Goal: Information Seeking & Learning: Compare options

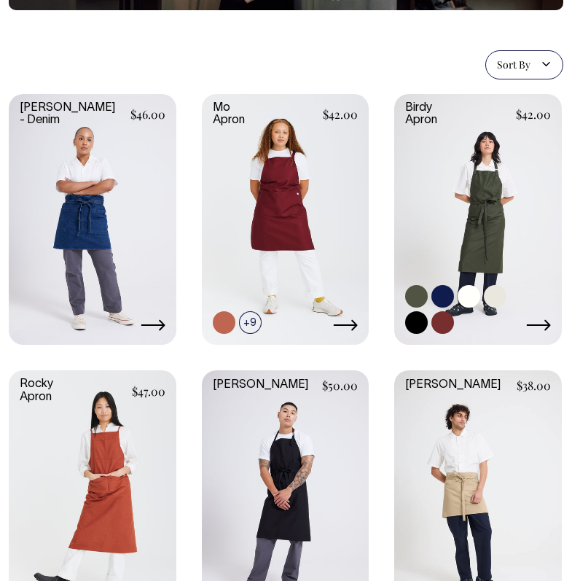
scroll to position [222, 0]
click at [512, 212] on link at bounding box center [478, 218] width 168 height 248
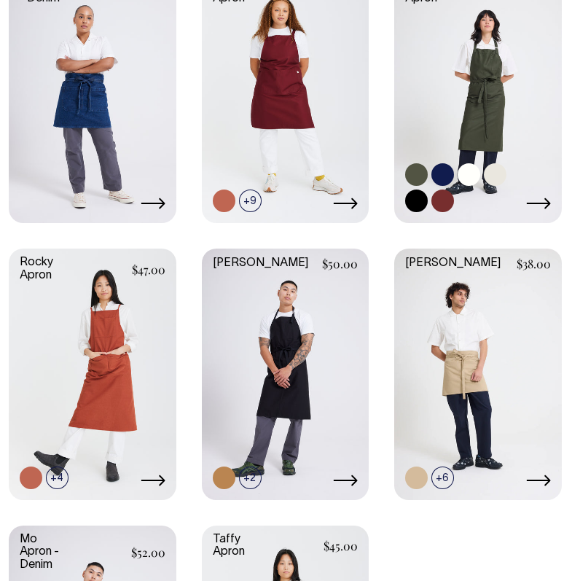
scroll to position [345, 0]
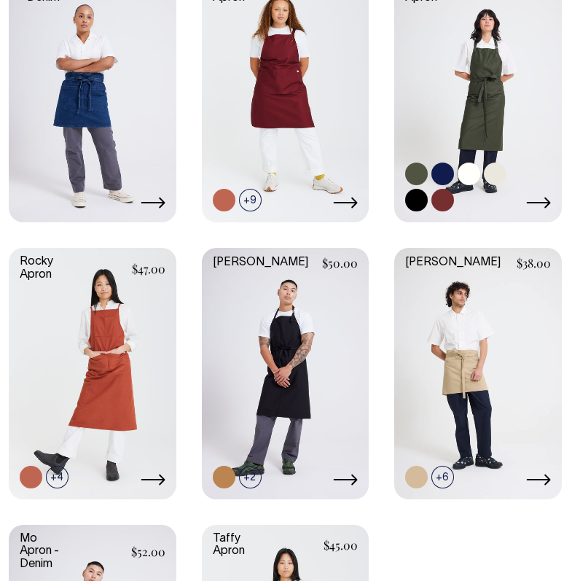
click at [508, 111] on link at bounding box center [478, 96] width 168 height 248
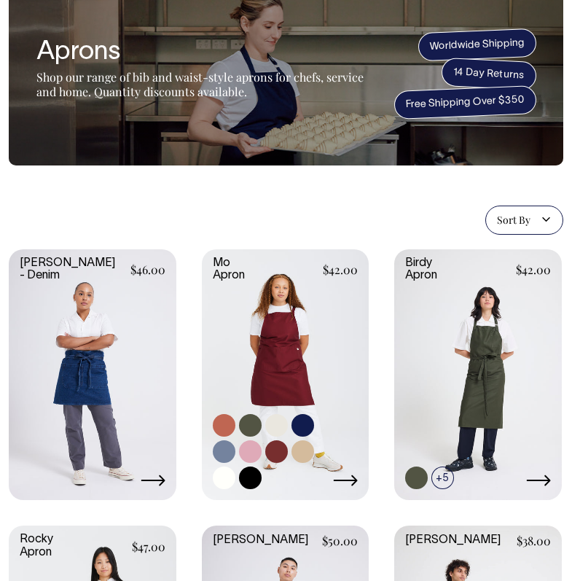
click at [265, 272] on link at bounding box center [286, 373] width 168 height 248
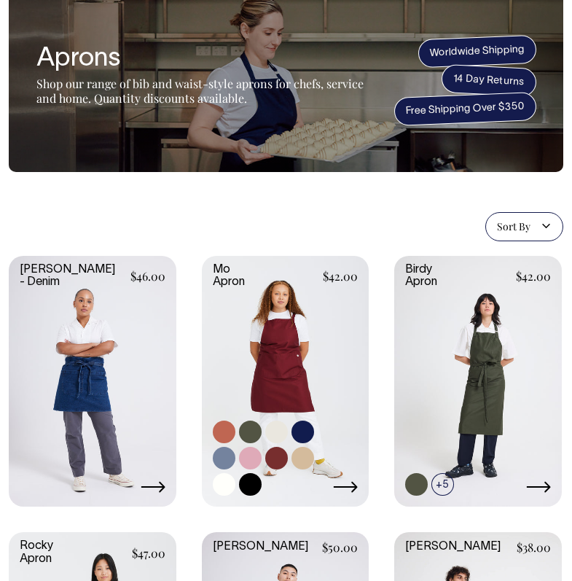
scroll to position [59, 0]
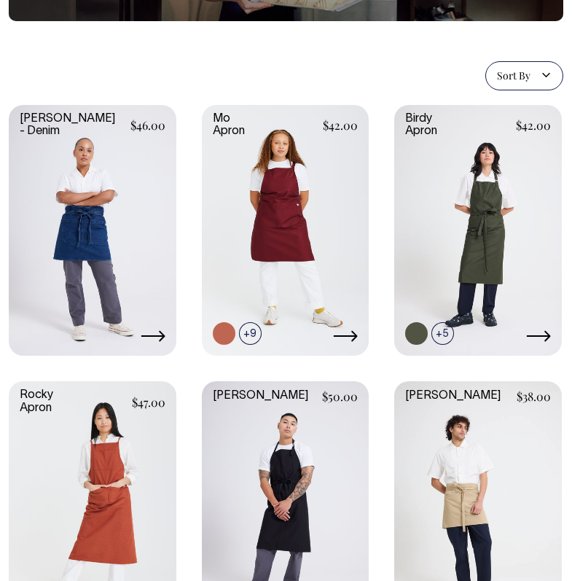
scroll to position [211, 0]
click at [450, 294] on link at bounding box center [478, 229] width 168 height 248
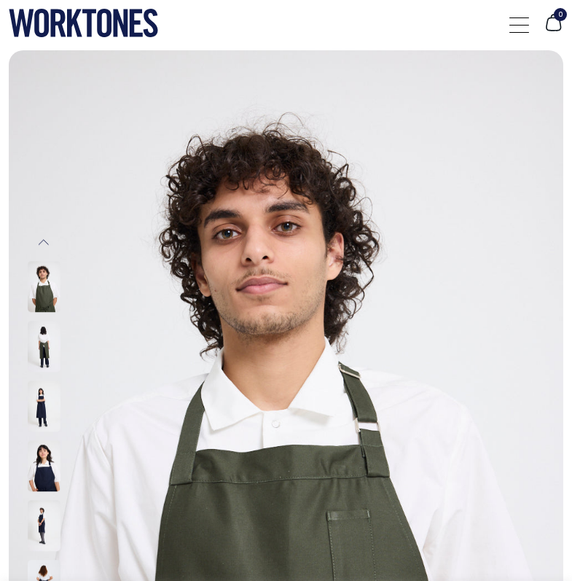
click at [36, 402] on img at bounding box center [44, 405] width 33 height 51
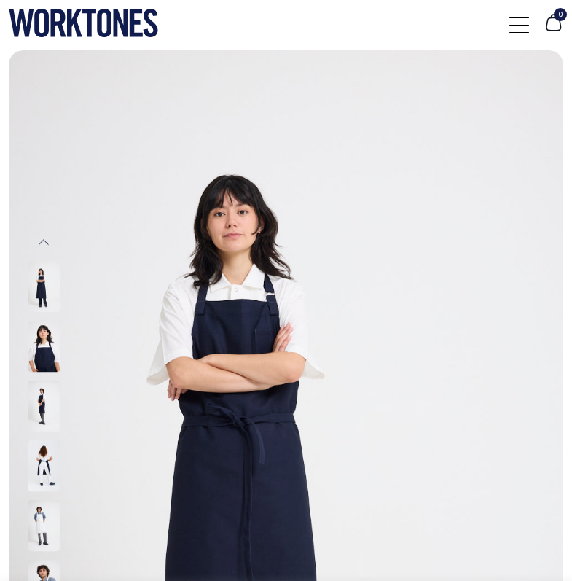
click at [41, 412] on img at bounding box center [44, 405] width 33 height 51
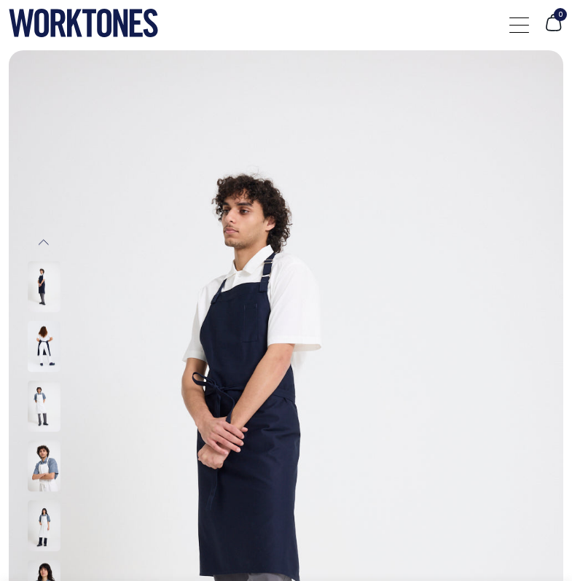
click at [36, 390] on img at bounding box center [44, 405] width 33 height 51
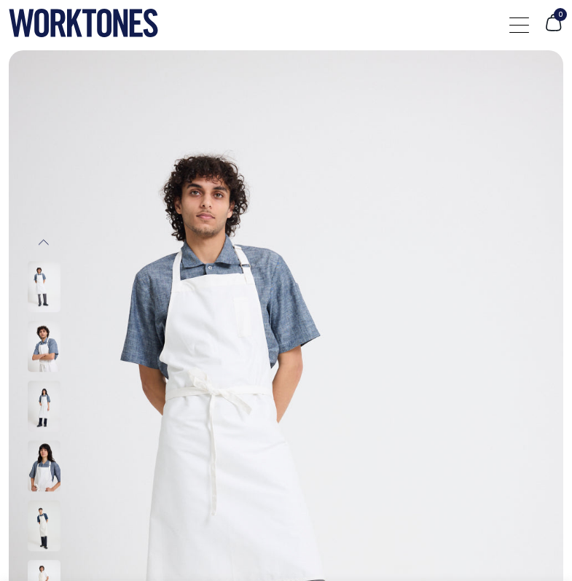
click at [44, 408] on img at bounding box center [44, 405] width 33 height 51
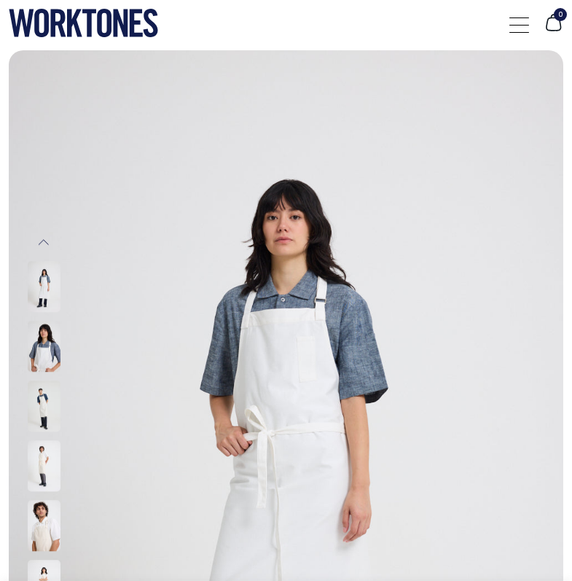
click at [39, 405] on img at bounding box center [44, 405] width 33 height 51
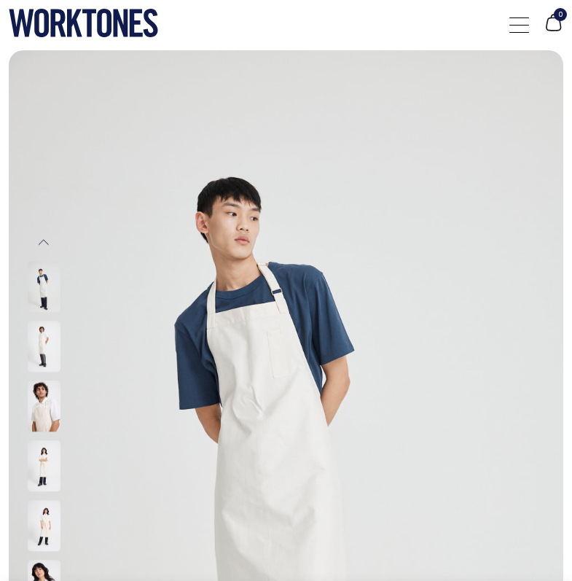
click at [43, 345] on img at bounding box center [44, 346] width 33 height 51
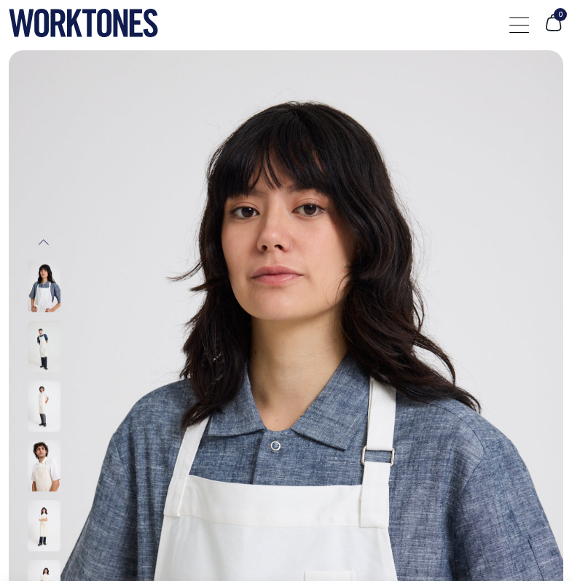
click at [34, 281] on img at bounding box center [44, 286] width 33 height 51
click at [48, 302] on img at bounding box center [44, 286] width 33 height 51
click at [44, 296] on img at bounding box center [44, 286] width 33 height 51
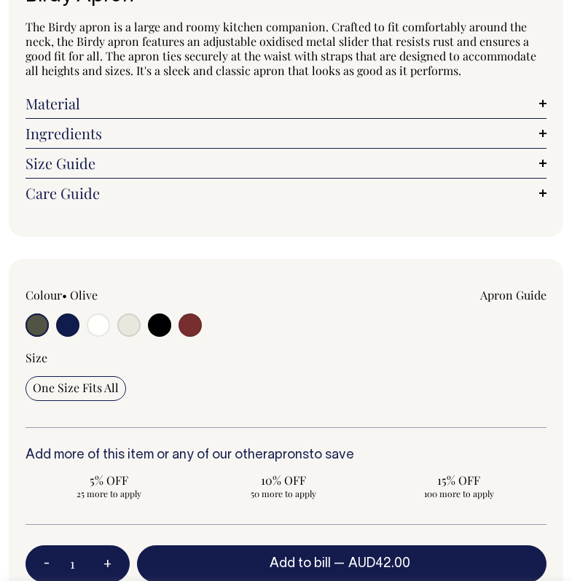
scroll to position [868, 0]
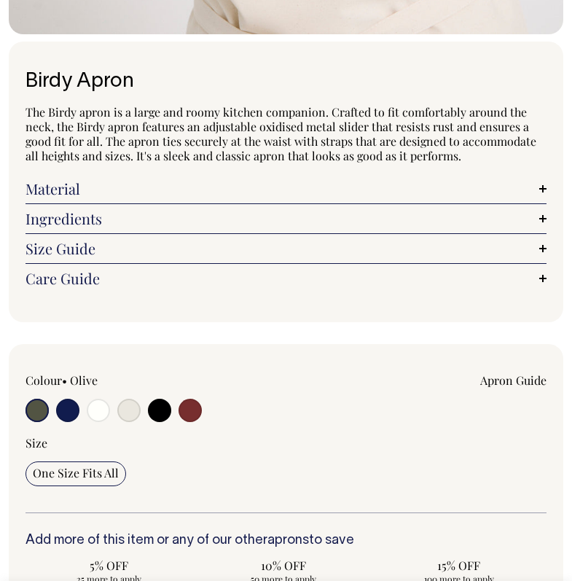
click at [191, 414] on input "radio" at bounding box center [190, 410] width 23 height 23
radio input "true"
select select "Burgundy"
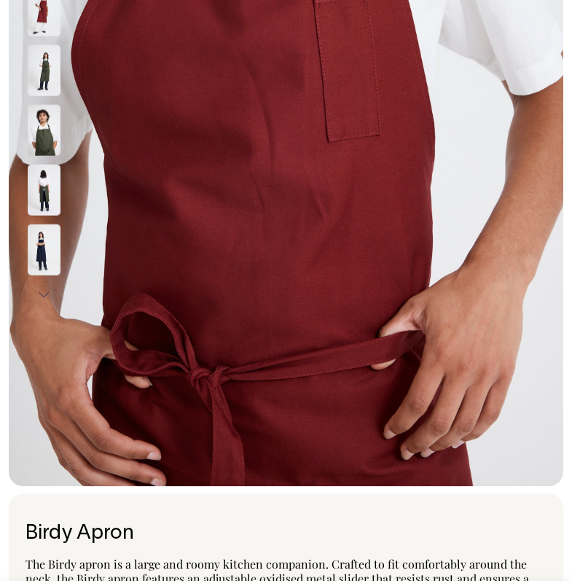
scroll to position [395, 0]
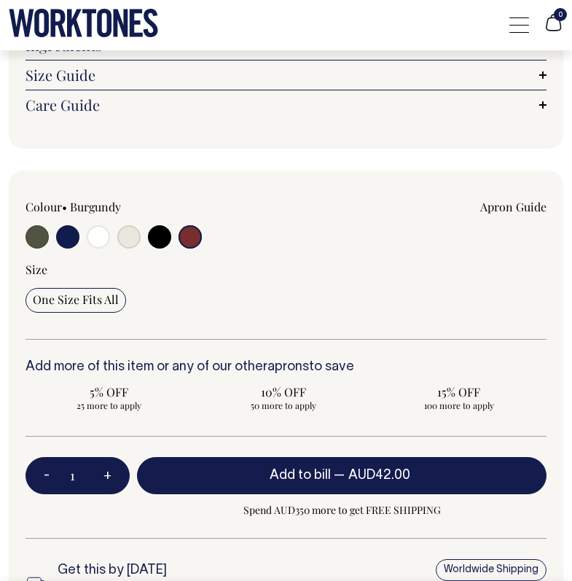
click at [130, 237] on input "radio" at bounding box center [128, 236] width 23 height 23
radio input "true"
select select "Natural"
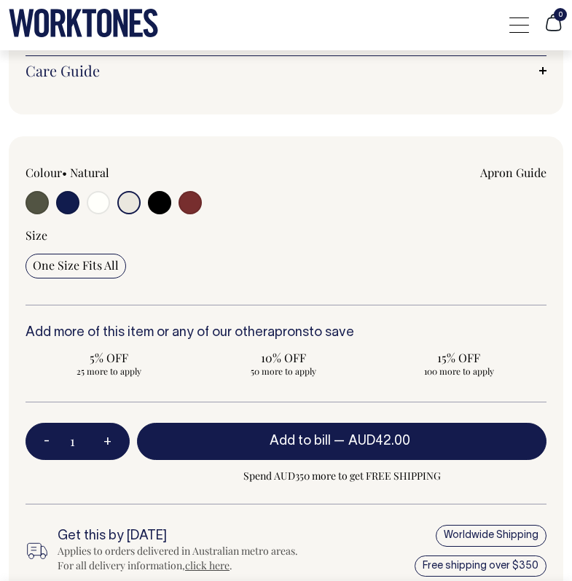
click at [161, 208] on input "radio" at bounding box center [159, 202] width 23 height 23
radio input "true"
select select "Black"
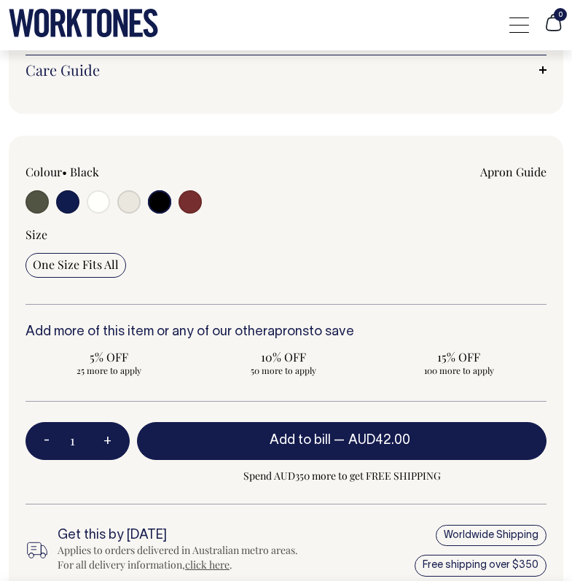
scroll to position [1056, 0]
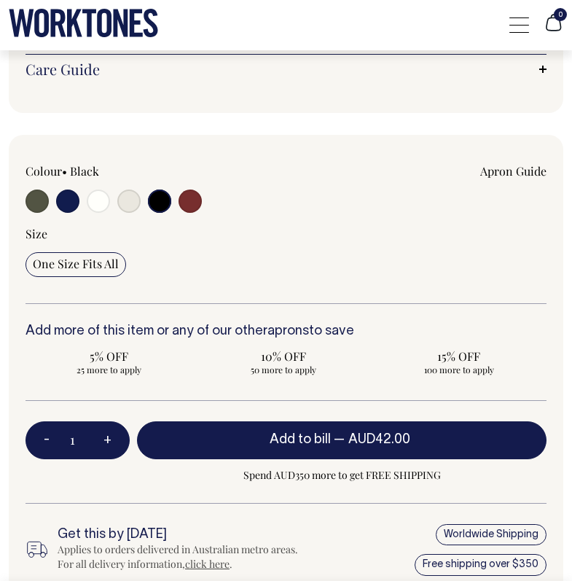
click at [29, 203] on input "radio" at bounding box center [37, 200] width 23 height 23
radio input "true"
select select "Olive"
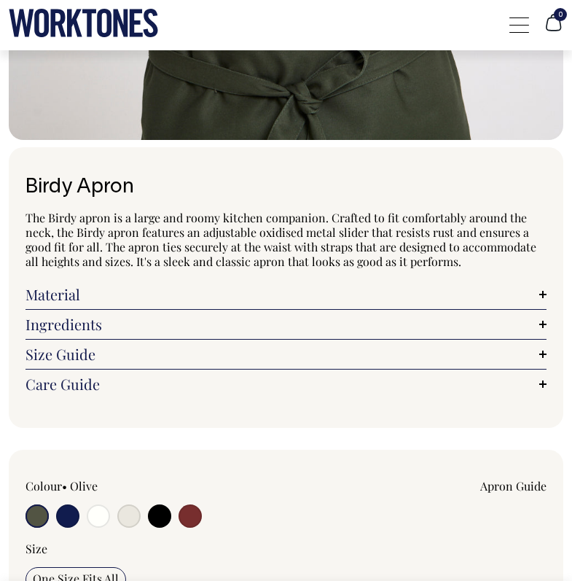
scroll to position [743, 0]
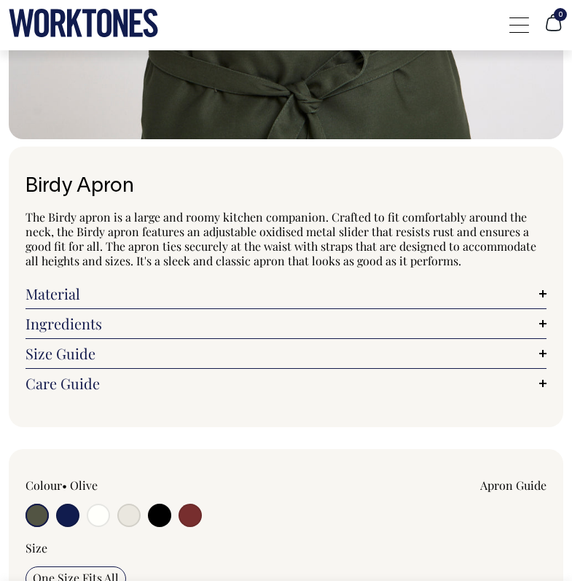
click at [73, 515] on input "radio" at bounding box center [67, 515] width 23 height 23
radio input "true"
select select "Dark Navy"
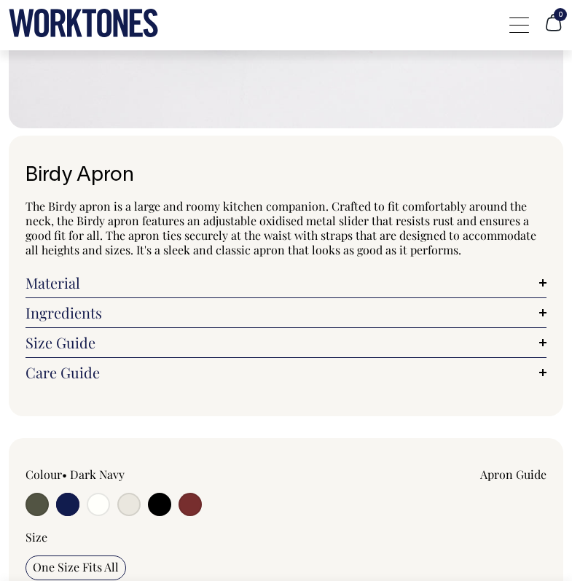
scroll to position [754, 0]
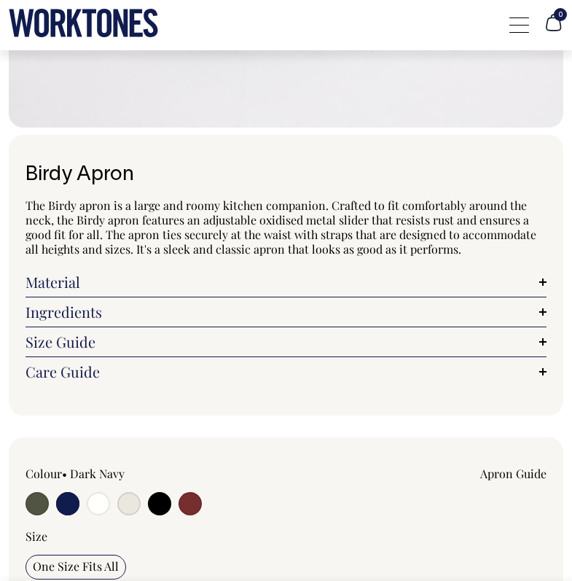
click at [93, 506] on input "radio" at bounding box center [98, 503] width 23 height 23
radio input "true"
select select "Off-White"
click at [128, 505] on input "radio" at bounding box center [128, 503] width 23 height 23
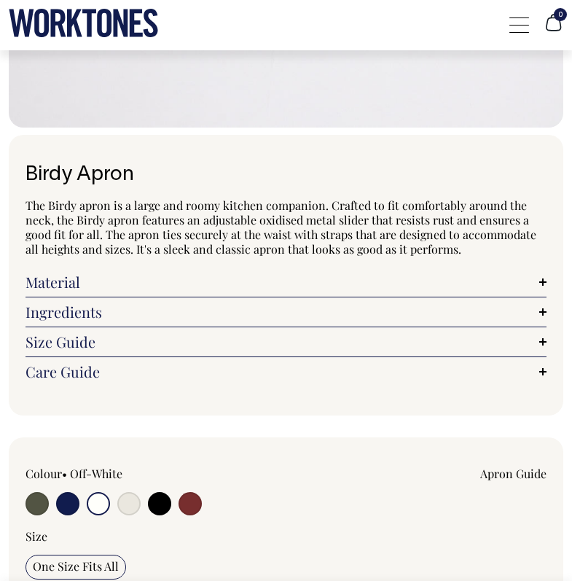
radio input "true"
select select "Natural"
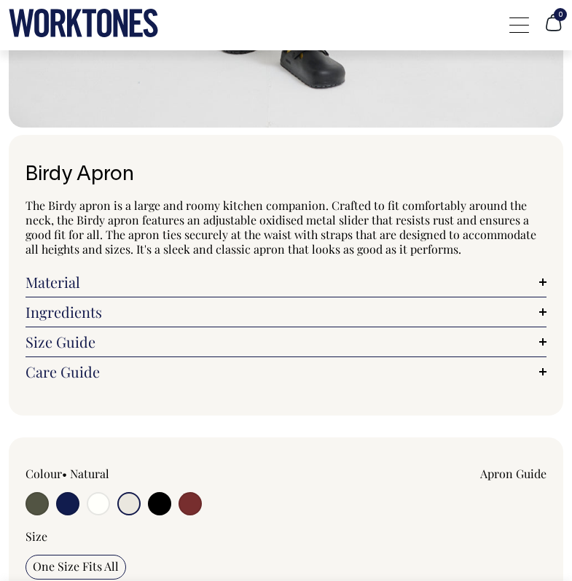
click at [162, 507] on input "radio" at bounding box center [159, 503] width 23 height 23
radio input "true"
select select "Black"
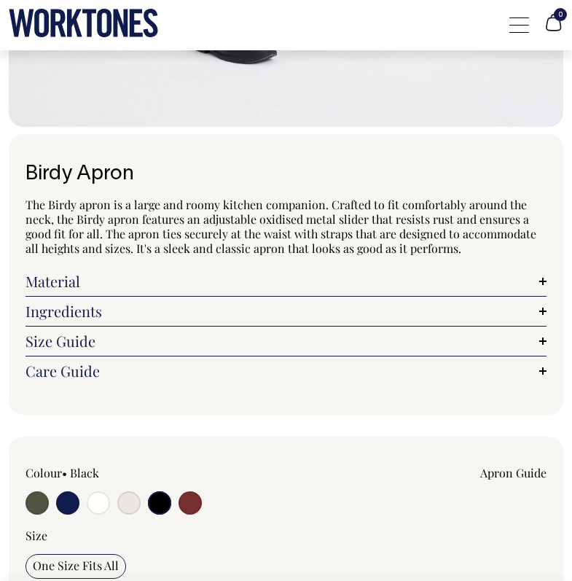
click at [196, 510] on input "radio" at bounding box center [190, 502] width 23 height 23
radio input "true"
select select "Burgundy"
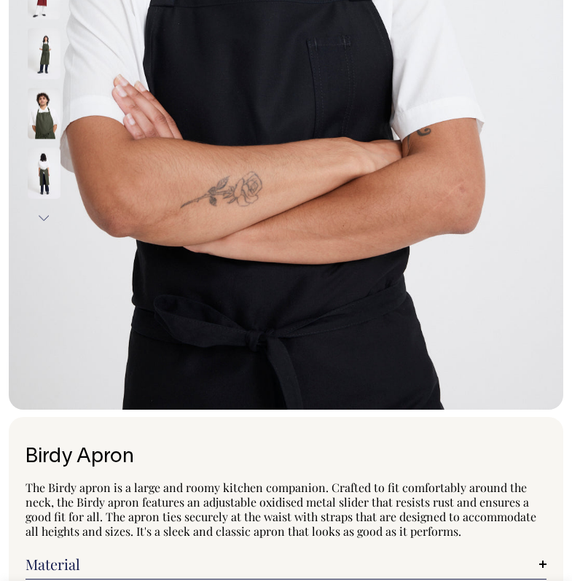
scroll to position [471, 0]
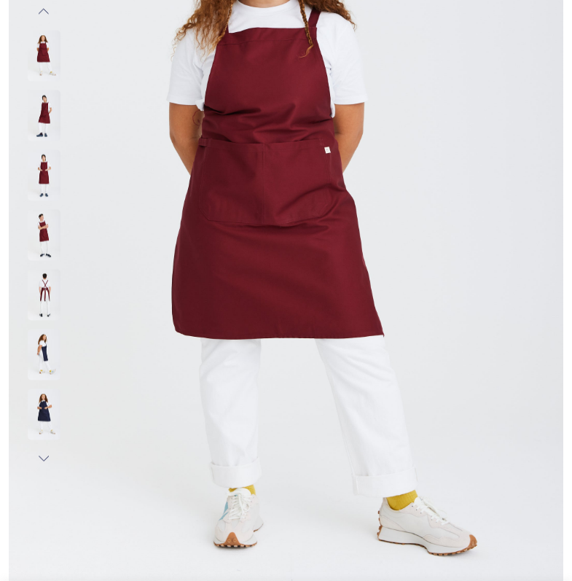
scroll to position [157, 0]
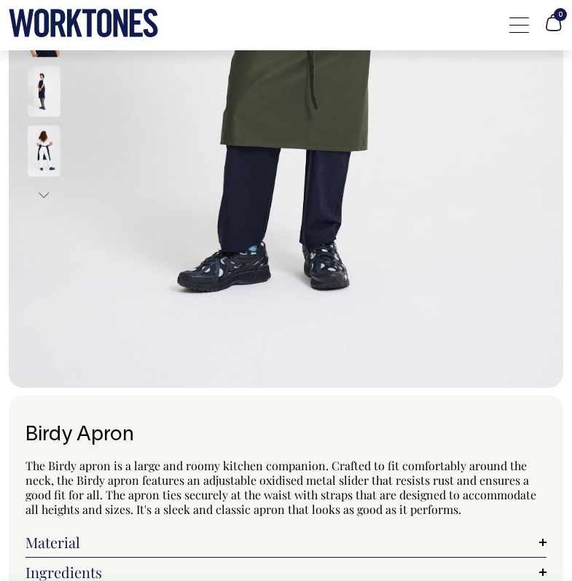
scroll to position [910, 0]
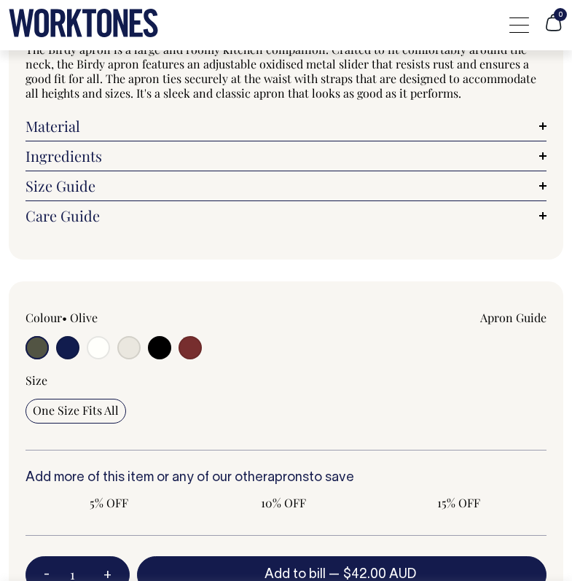
radio input "true"
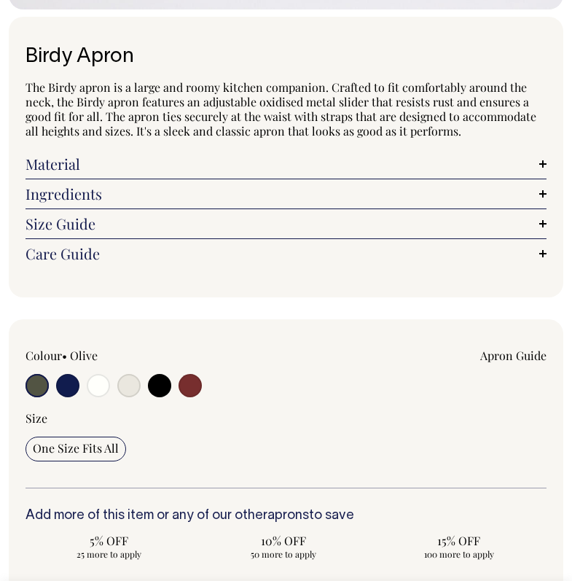
click at [162, 380] on input "radio" at bounding box center [159, 385] width 23 height 23
radio input "true"
select select "Black"
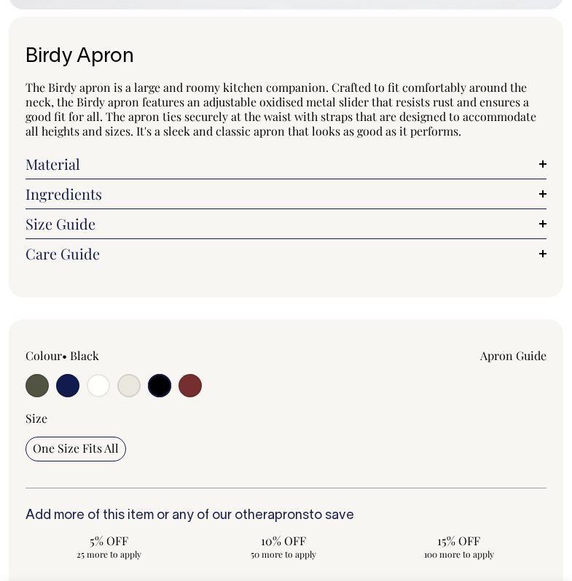
click at [184, 385] on input "radio" at bounding box center [190, 385] width 23 height 23
radio input "true"
select select "Burgundy"
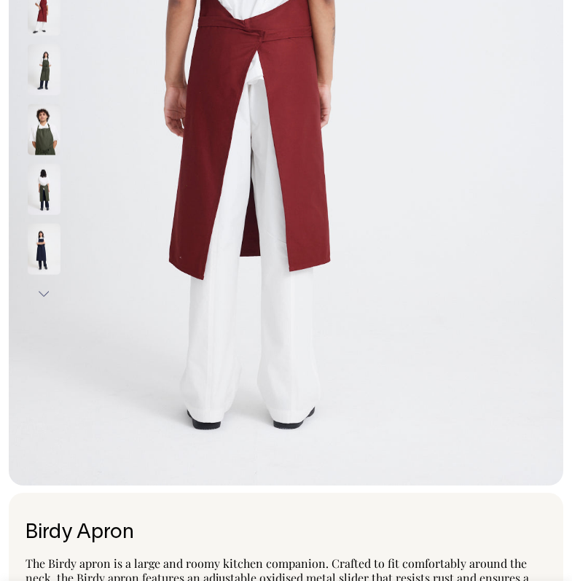
scroll to position [396, 0]
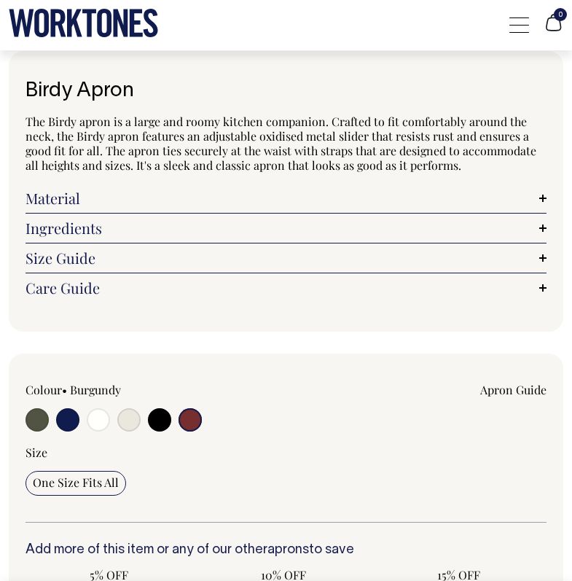
click at [35, 418] on input "radio" at bounding box center [37, 419] width 23 height 23
radio input "true"
select select "Olive"
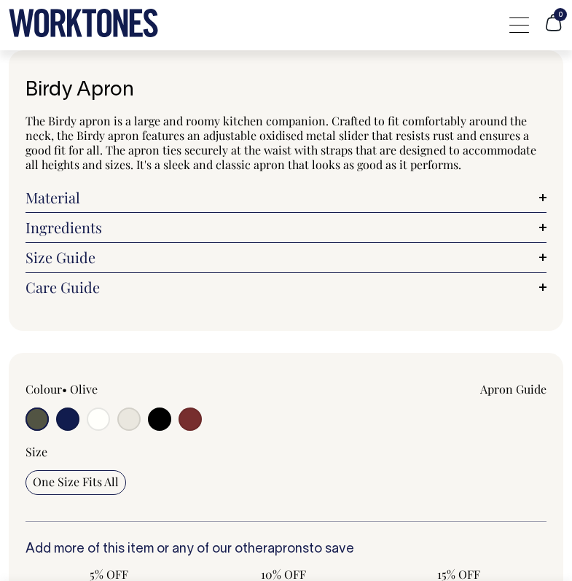
click at [61, 421] on input "radio" at bounding box center [67, 418] width 23 height 23
radio input "true"
select select "Dark Navy"
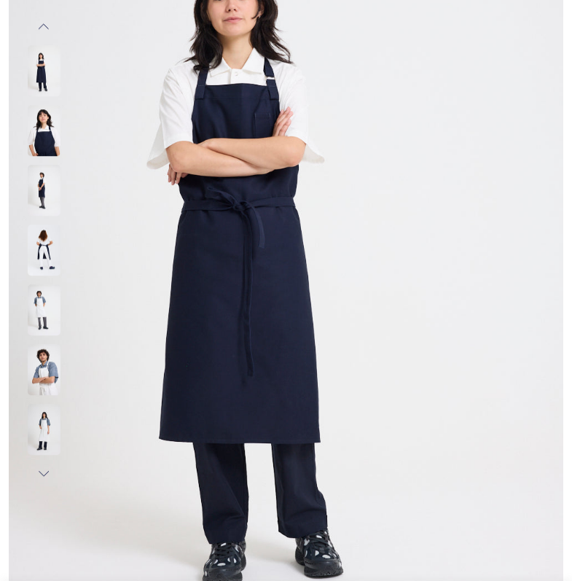
scroll to position [216, 0]
